Goal: Information Seeking & Learning: Check status

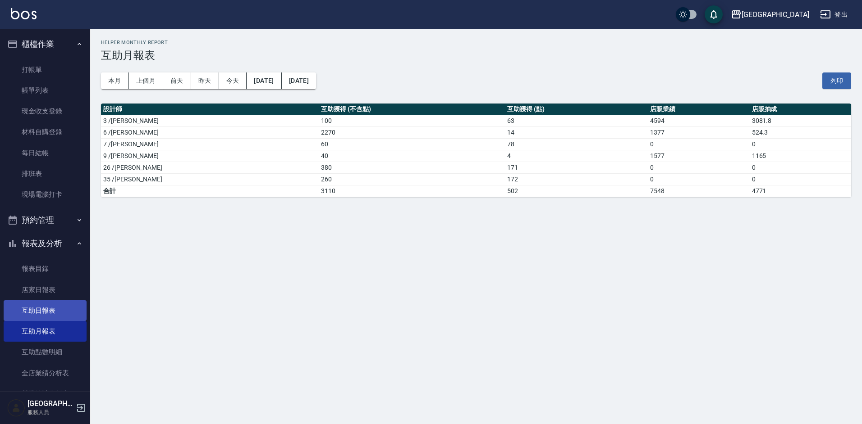
click at [62, 318] on link "互助日報表" at bounding box center [45, 311] width 83 height 21
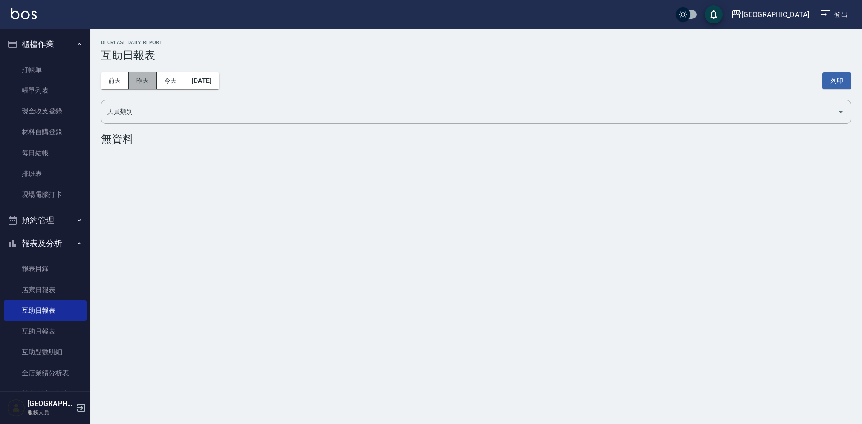
click at [132, 75] on button "昨天" at bounding box center [143, 81] width 28 height 17
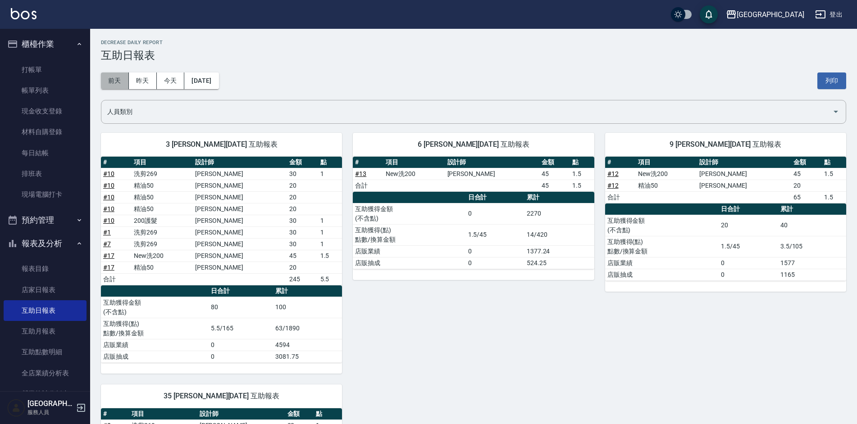
click at [111, 81] on button "前天" at bounding box center [115, 81] width 28 height 17
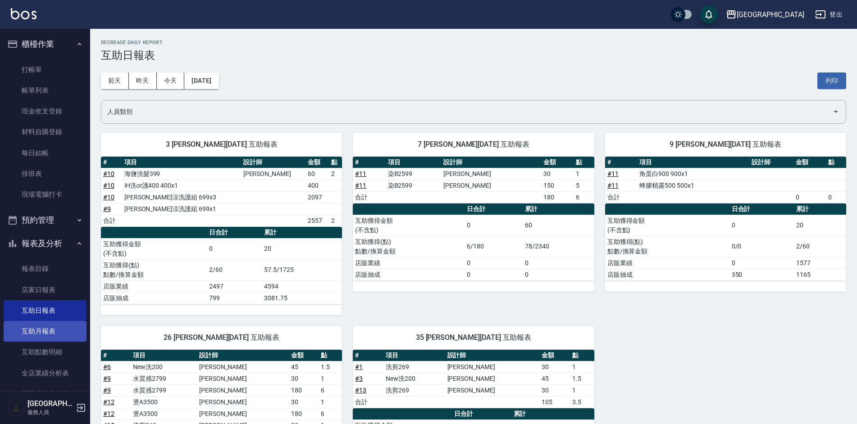
click at [40, 328] on link "互助月報表" at bounding box center [45, 331] width 83 height 21
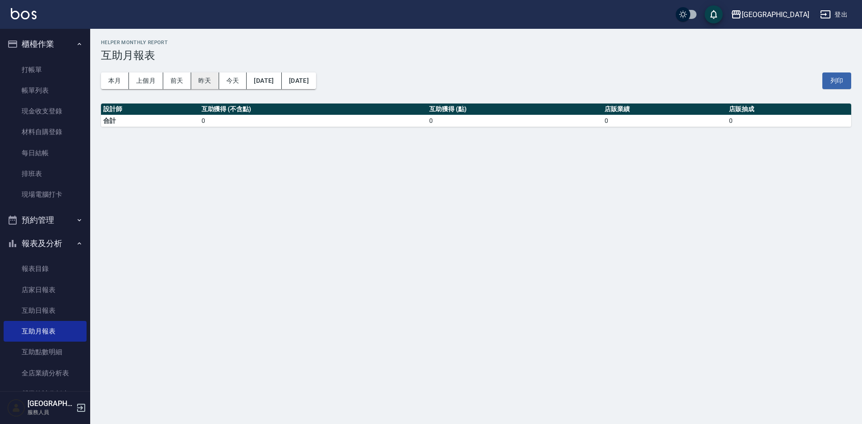
click at [216, 85] on button "昨天" at bounding box center [205, 81] width 28 height 17
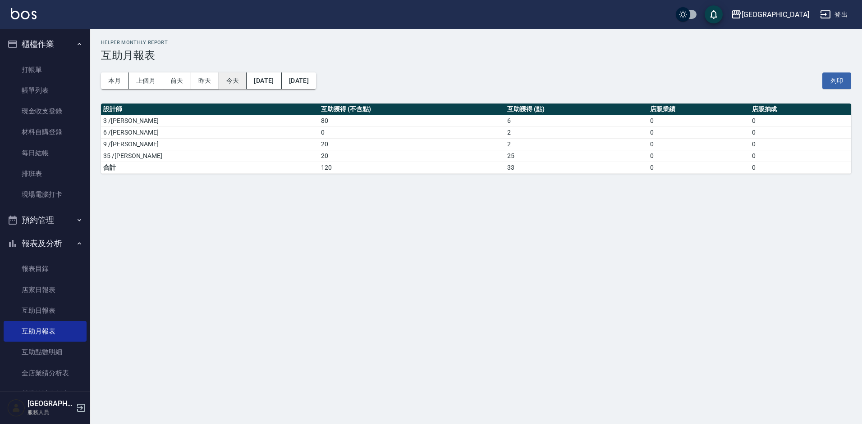
click at [229, 87] on button "今天" at bounding box center [233, 81] width 28 height 17
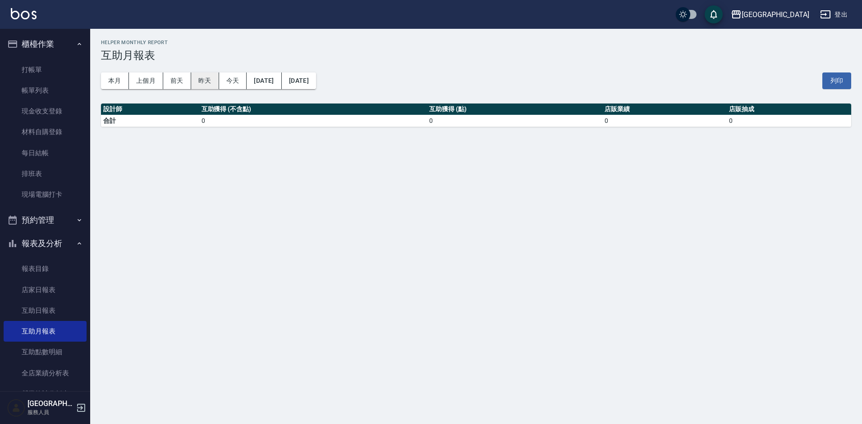
click at [205, 84] on button "昨天" at bounding box center [205, 81] width 28 height 17
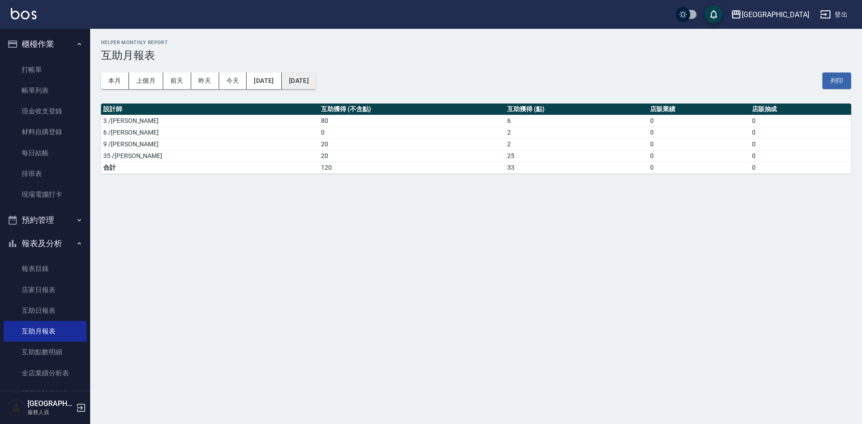
click at [316, 82] on button "[DATE]" at bounding box center [299, 81] width 34 height 17
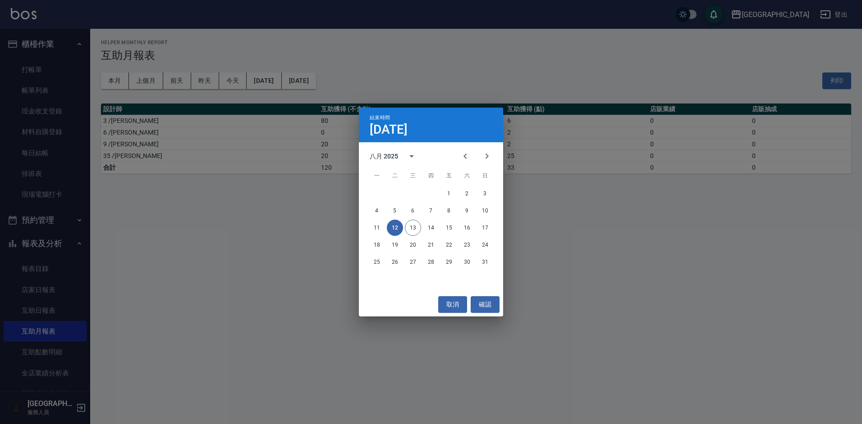
click at [362, 77] on div "結束時間 [DATE] 八月 2025 一 二 三 四 五 六 日 1 2 3 4 5 6 7 8 9 10 11 12 13 14 15 16 17 18 …" at bounding box center [431, 212] width 862 height 424
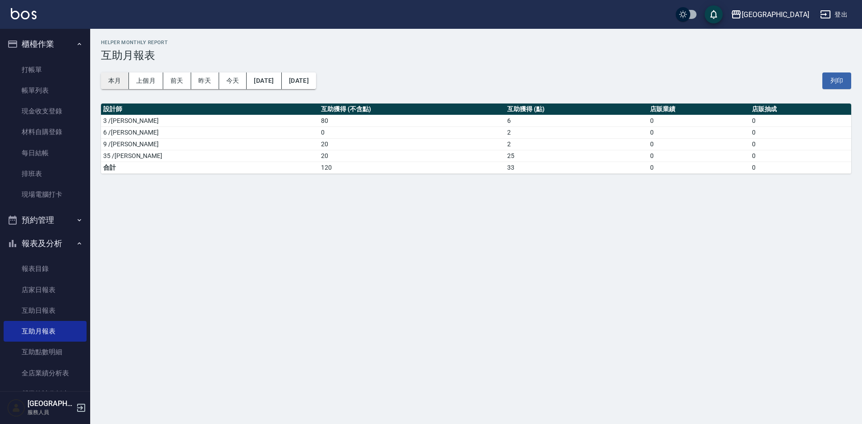
click at [110, 88] on button "本月" at bounding box center [115, 81] width 28 height 17
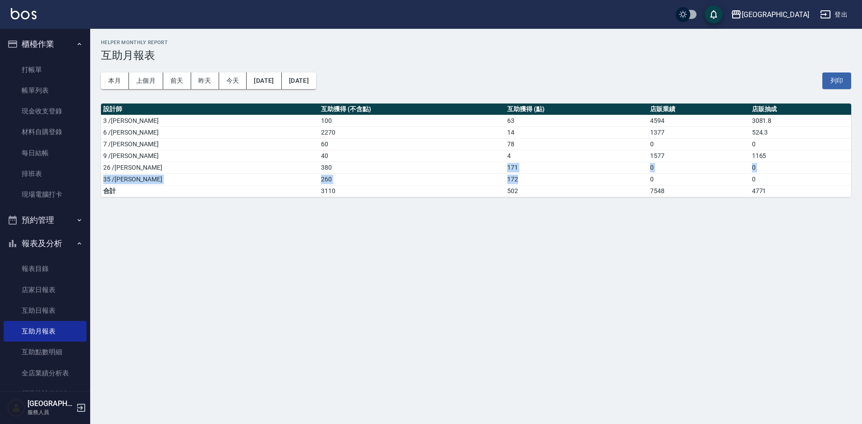
drag, startPoint x: 455, startPoint y: 170, endPoint x: 470, endPoint y: 178, distance: 17.3
click at [470, 178] on tbody "3 /[PERSON_NAME]100 63 4594 3081.8 6 /[PERSON_NAME]2270 14 1377 524.3 7 /[PERSO…" at bounding box center [476, 156] width 750 height 82
click at [505, 174] on td "172" at bounding box center [576, 179] width 143 height 12
click at [42, 73] on link "打帳單" at bounding box center [45, 69] width 83 height 21
